Goal: Find specific page/section: Find specific page/section

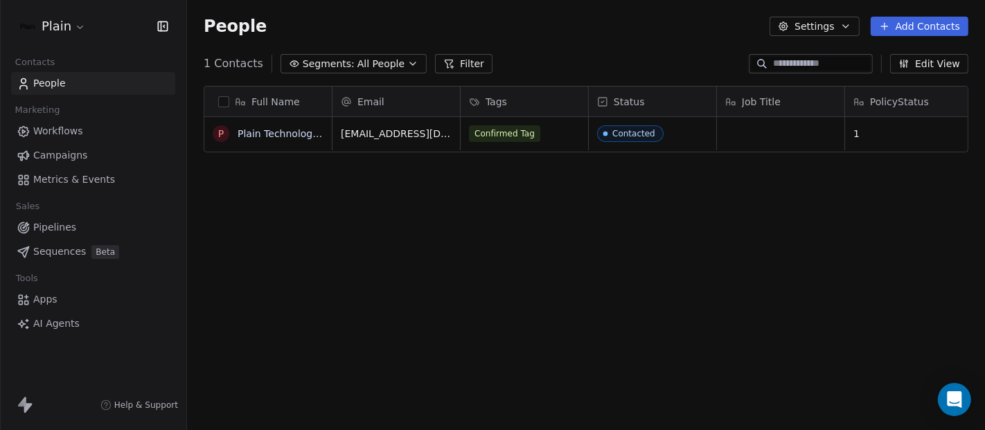
scroll to position [367, 786]
click at [485, 130] on span "Confirmed Tag" at bounding box center [505, 133] width 71 height 17
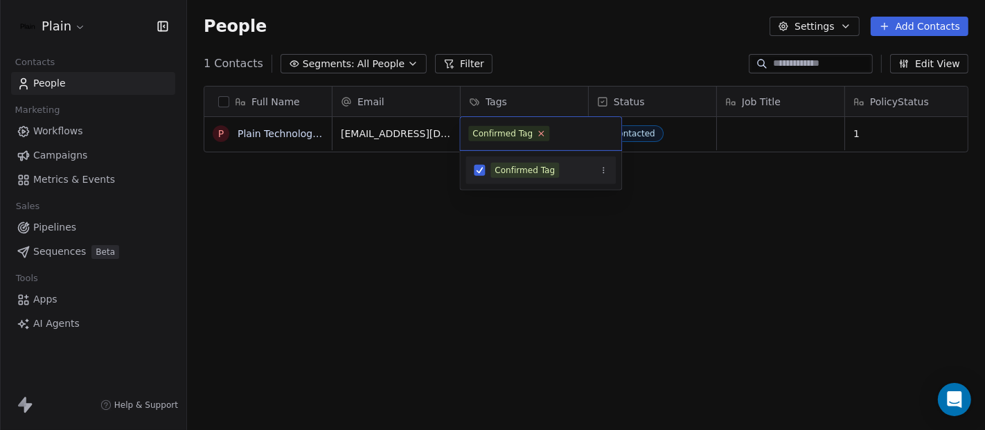
click at [542, 132] on icon at bounding box center [541, 133] width 9 height 9
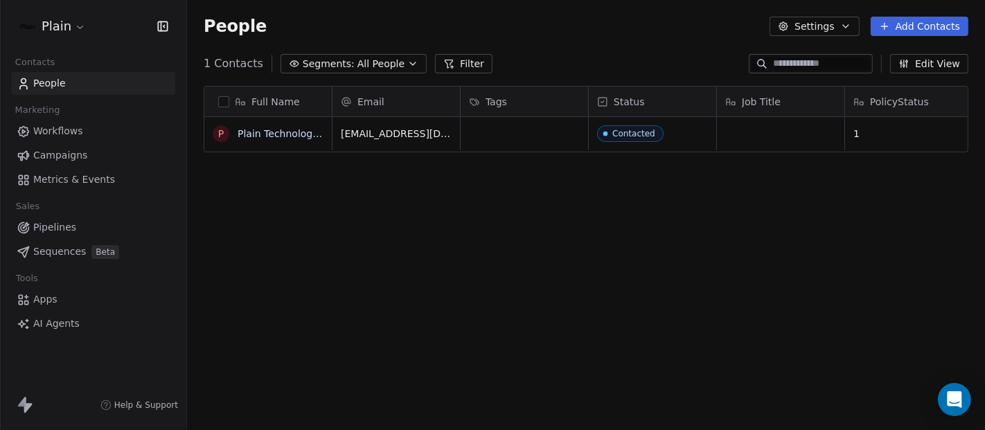
click at [606, 282] on html "Plain Contacts People Marketing Workflows Campaigns Metrics & Events Sales Pipe…" at bounding box center [492, 215] width 985 height 430
click at [529, 143] on div "grid" at bounding box center [524, 133] width 127 height 33
click at [549, 252] on html "Plain Contacts People Marketing Workflows Campaigns Metrics & Events Sales Pipe…" at bounding box center [492, 215] width 985 height 430
